Goal: Task Accomplishment & Management: Use online tool/utility

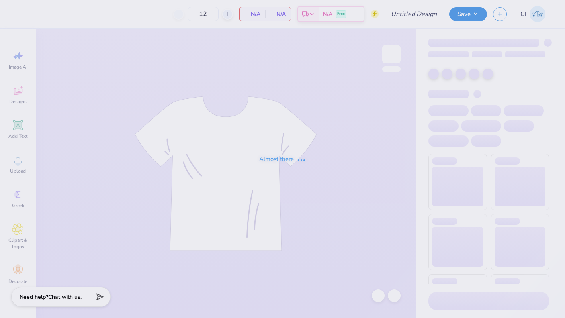
type input "My Tie"
type input "24"
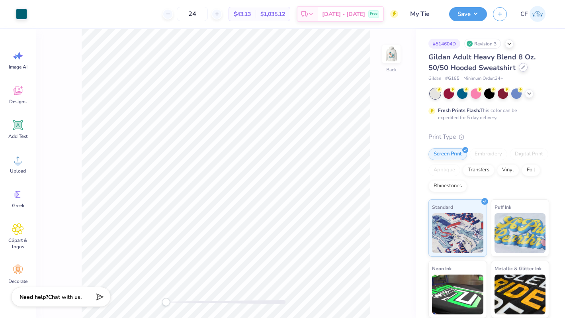
click at [523, 68] on icon at bounding box center [524, 67] width 4 height 4
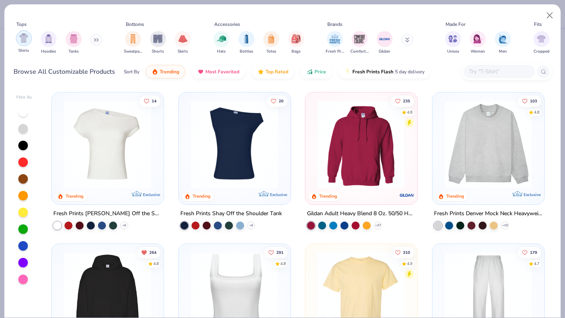
click at [27, 42] on img "filter for Shirts" at bounding box center [23, 37] width 9 height 9
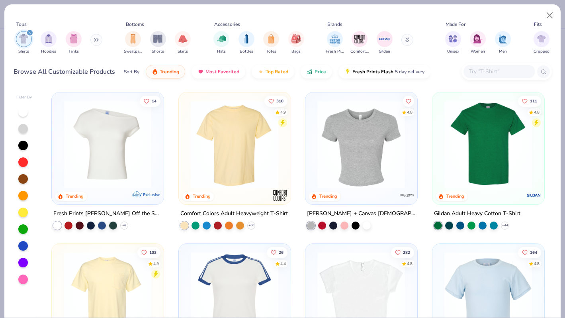
click at [482, 165] on img at bounding box center [489, 144] width 96 height 88
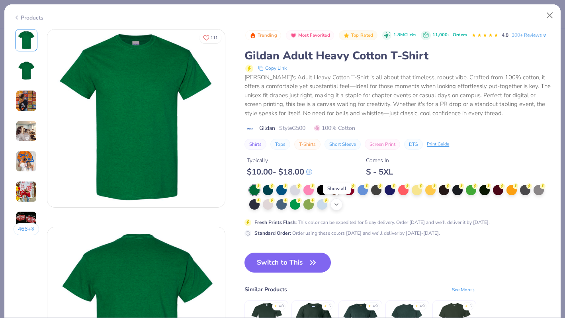
click at [336, 203] on icon at bounding box center [337, 204] width 6 height 6
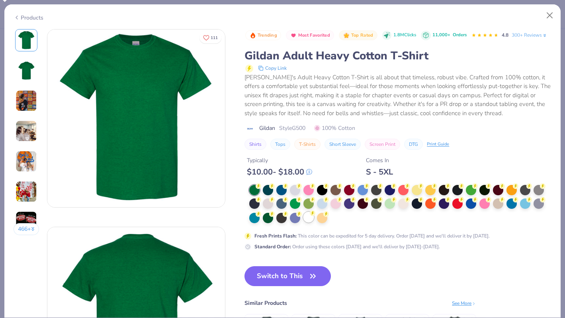
click at [311, 219] on div at bounding box center [309, 217] width 10 height 10
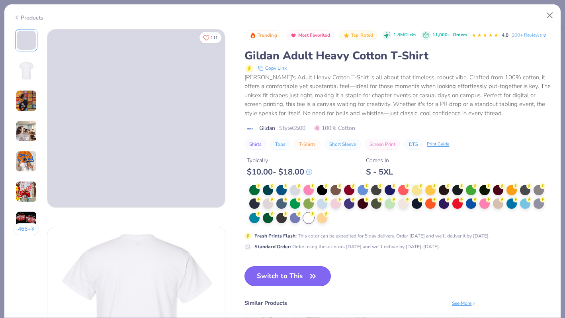
click at [284, 275] on button "Switch to This" at bounding box center [288, 276] width 86 height 20
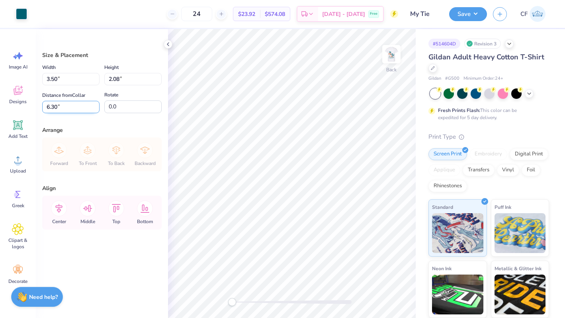
click at [73, 110] on input "6.30" at bounding box center [70, 107] width 57 height 12
type input "6"
type input "3.00"
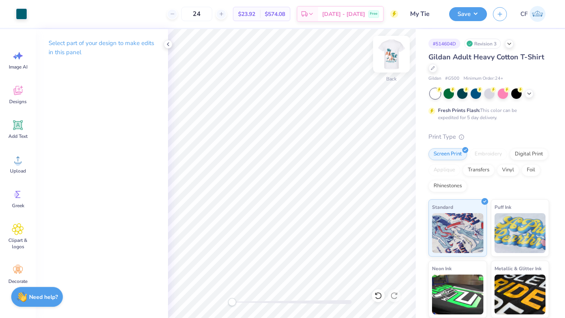
click at [390, 57] on img at bounding box center [392, 54] width 32 height 32
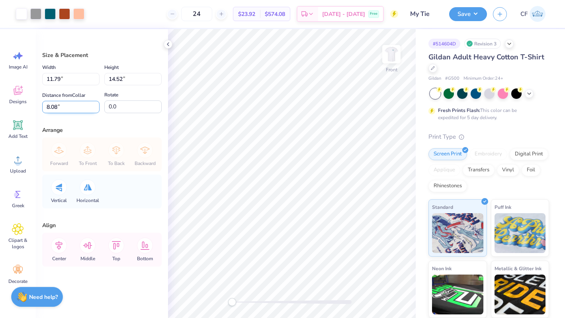
click at [61, 109] on input "8.08" at bounding box center [70, 107] width 57 height 12
type input "3"
click at [60, 247] on icon at bounding box center [59, 245] width 16 height 16
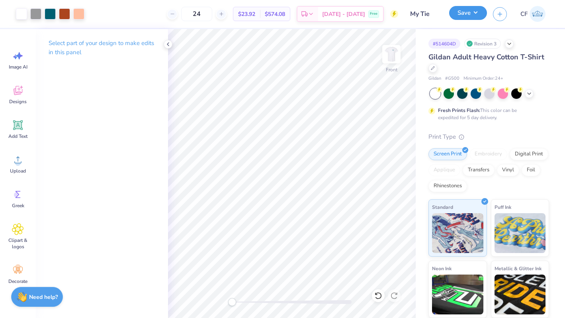
click at [473, 13] on button "Save" at bounding box center [468, 13] width 38 height 14
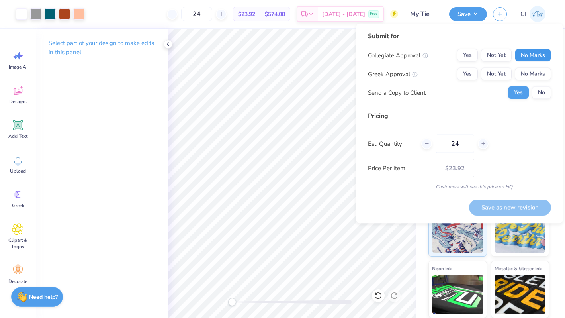
click at [526, 59] on button "No Marks" at bounding box center [533, 55] width 36 height 13
click at [467, 72] on button "Yes" at bounding box center [467, 74] width 21 height 13
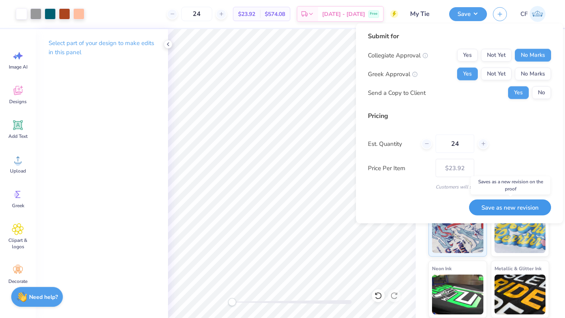
click at [492, 202] on button "Save as new revision" at bounding box center [510, 207] width 82 height 16
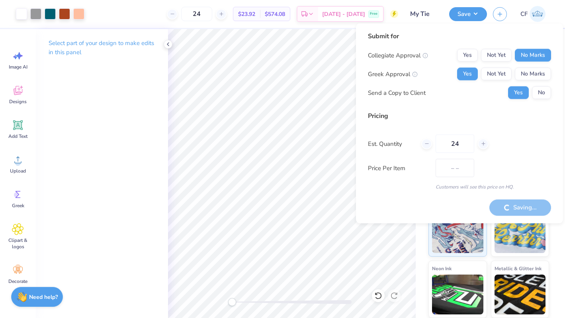
type input "$23.92"
